Goal: Check status: Check status

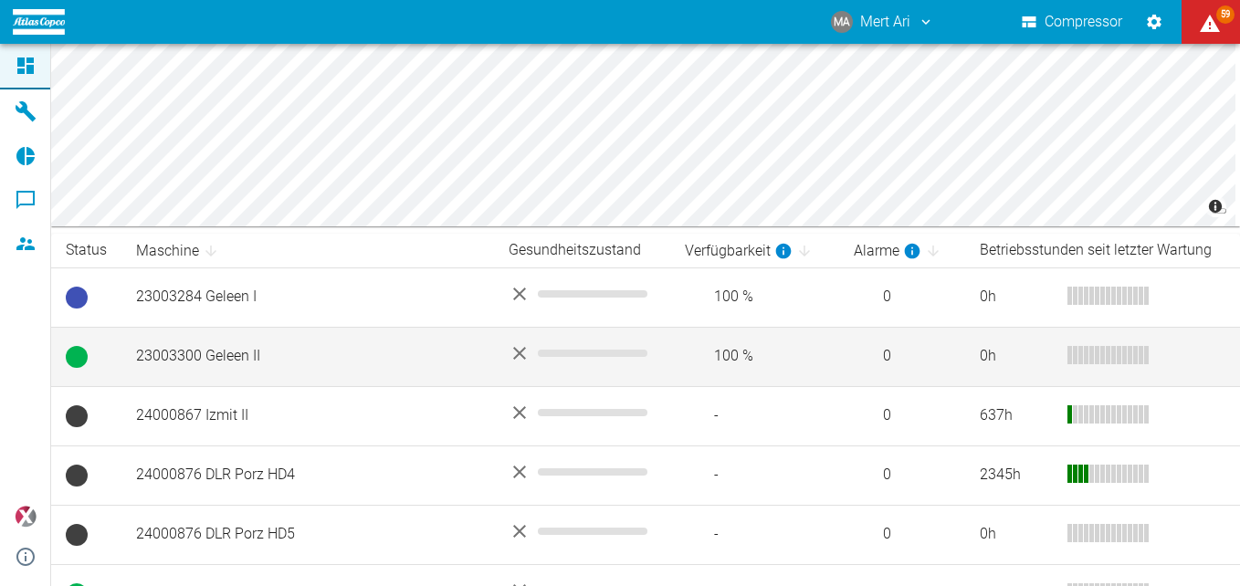
scroll to position [184, 0]
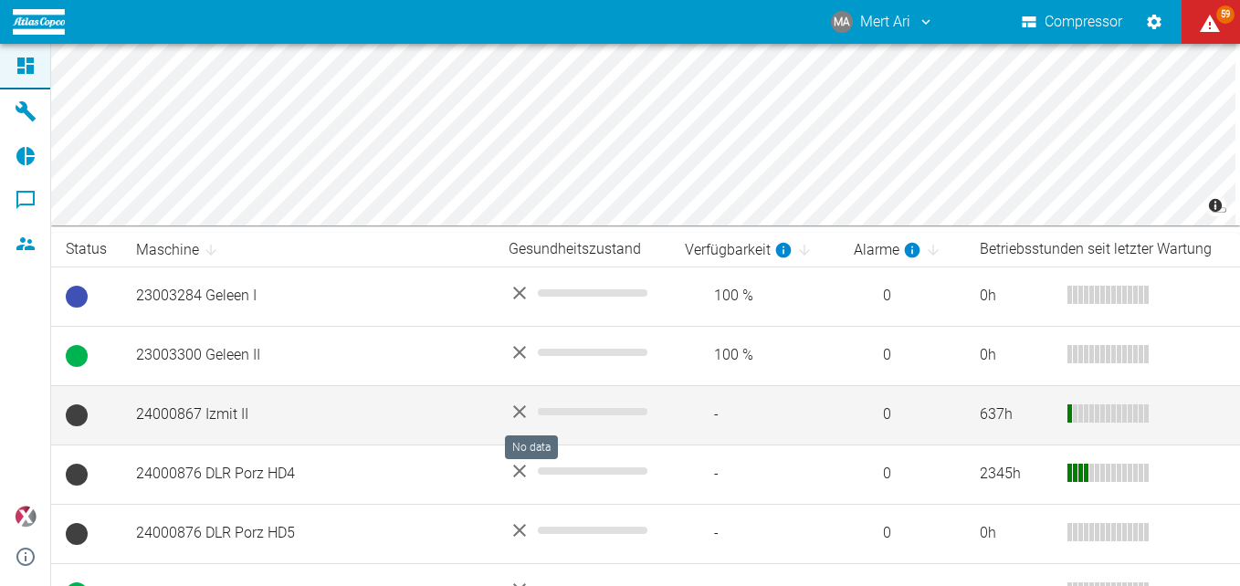
click at [538, 415] on span "No data" at bounding box center [593, 411] width 110 height 7
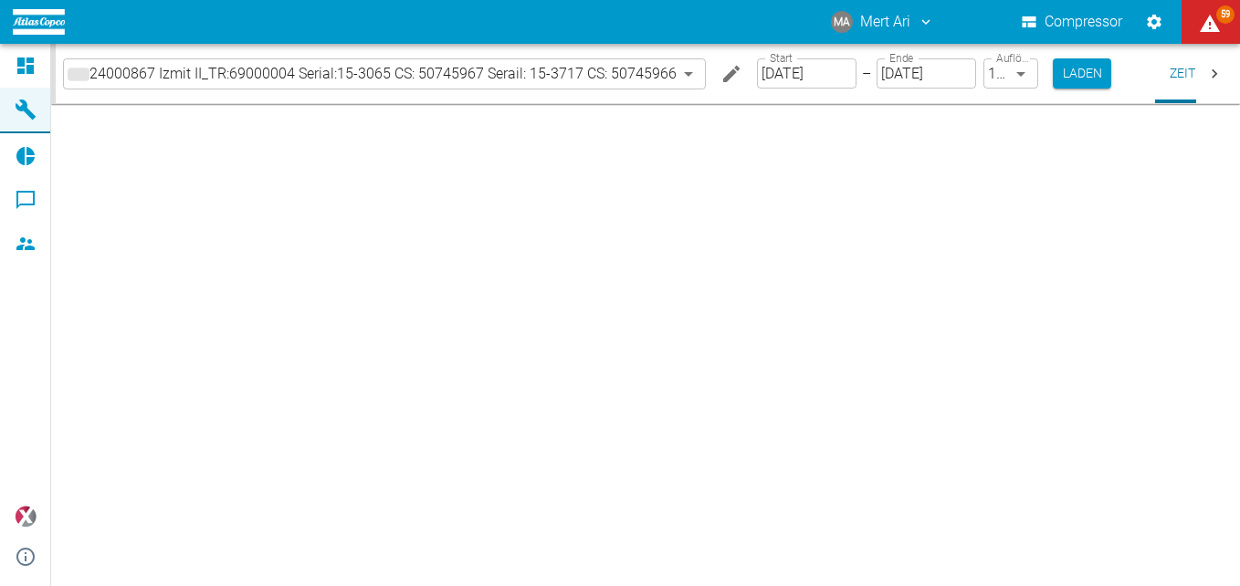
type input "2min"
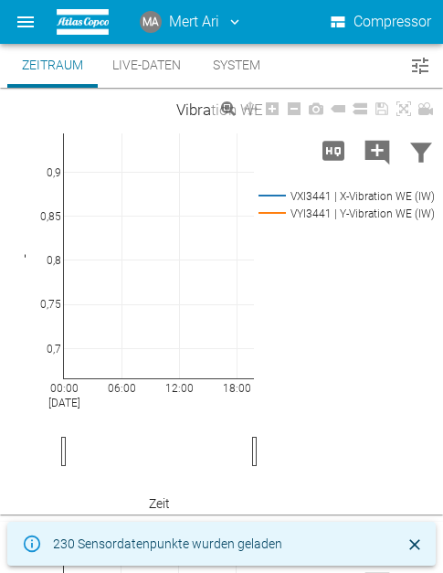
scroll to position [67, 0]
